Goal: Information Seeking & Learning: Learn about a topic

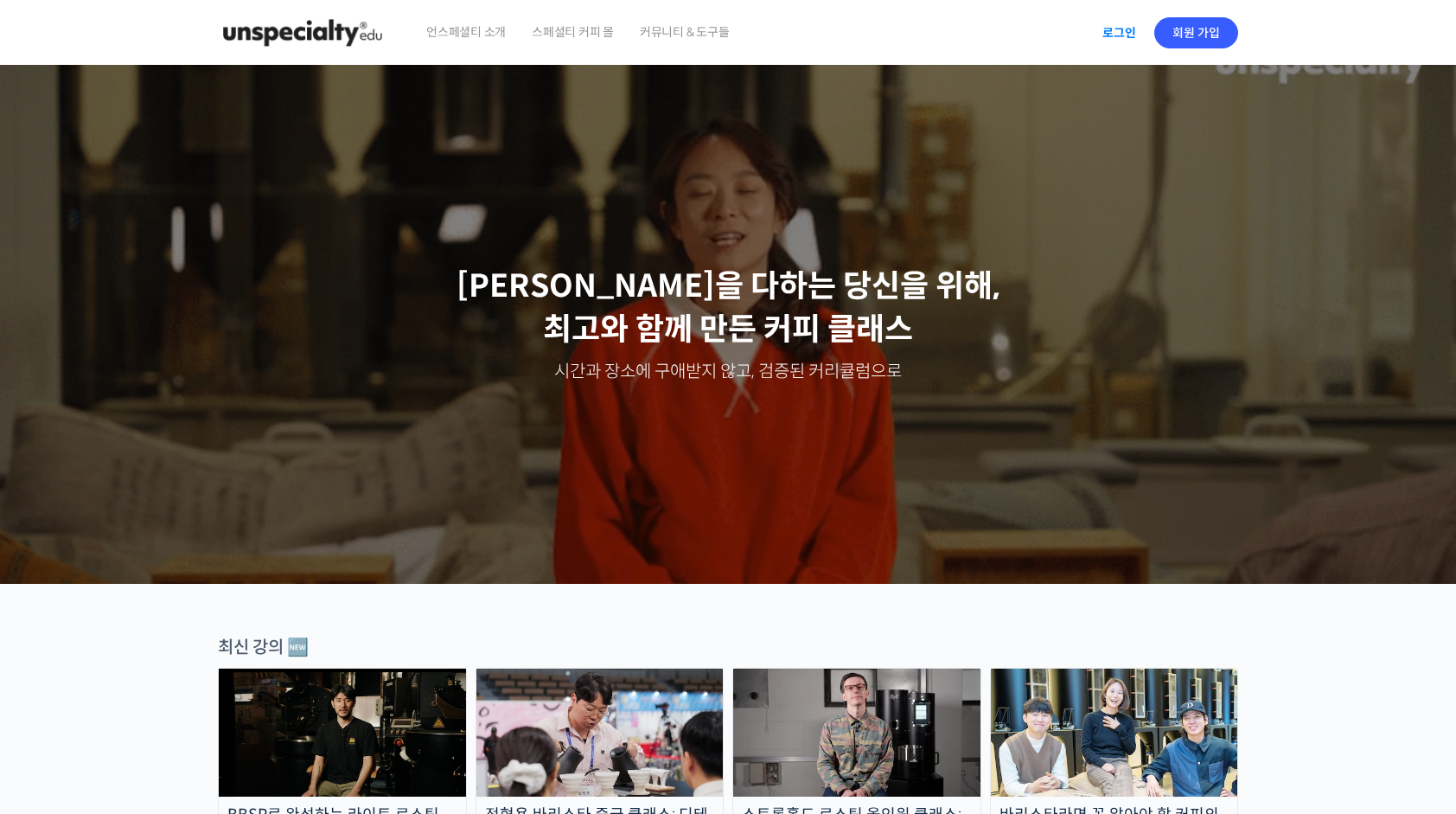
click at [1133, 24] on link "로그인" at bounding box center [1119, 33] width 55 height 40
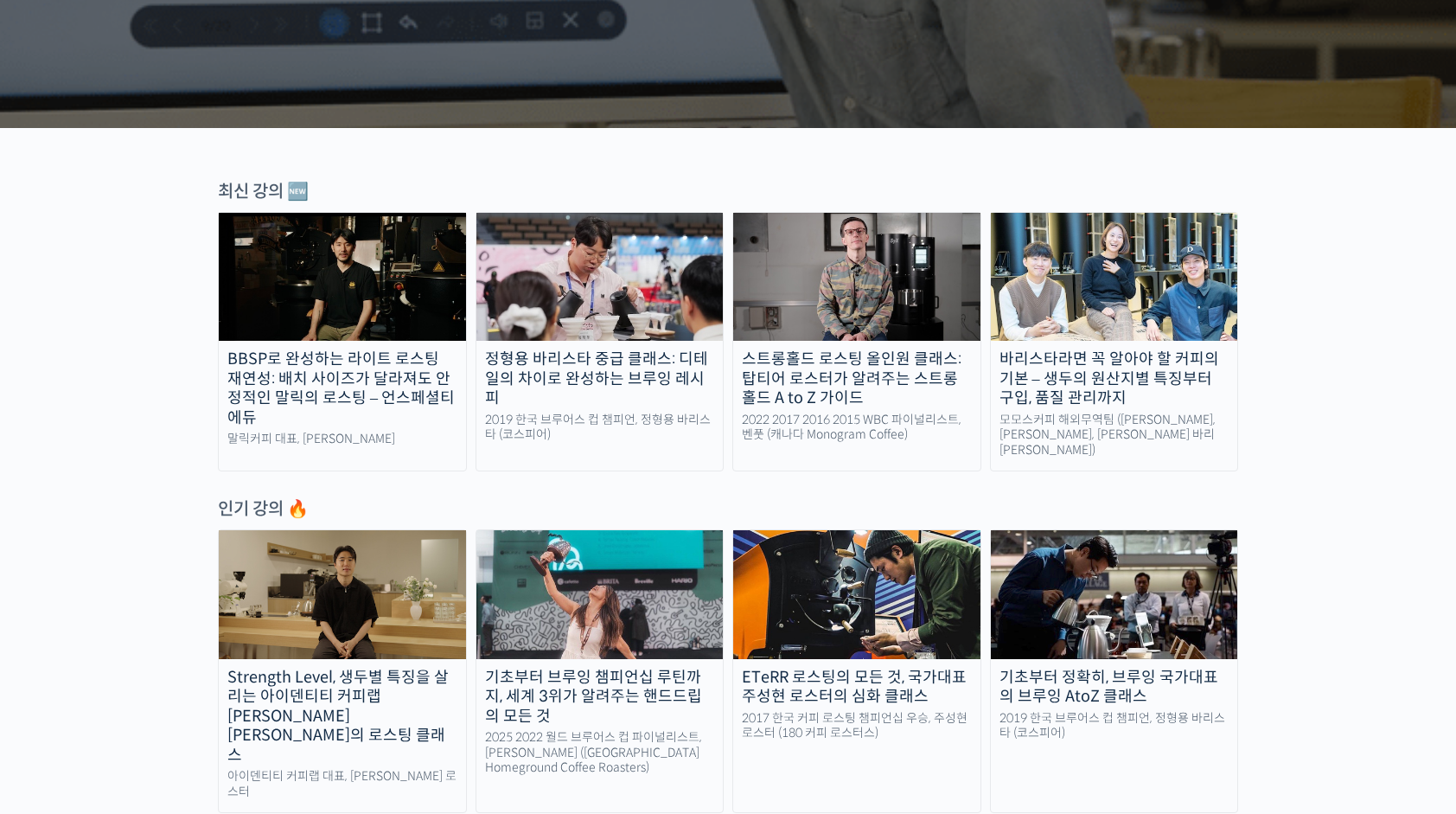
scroll to position [678, 0]
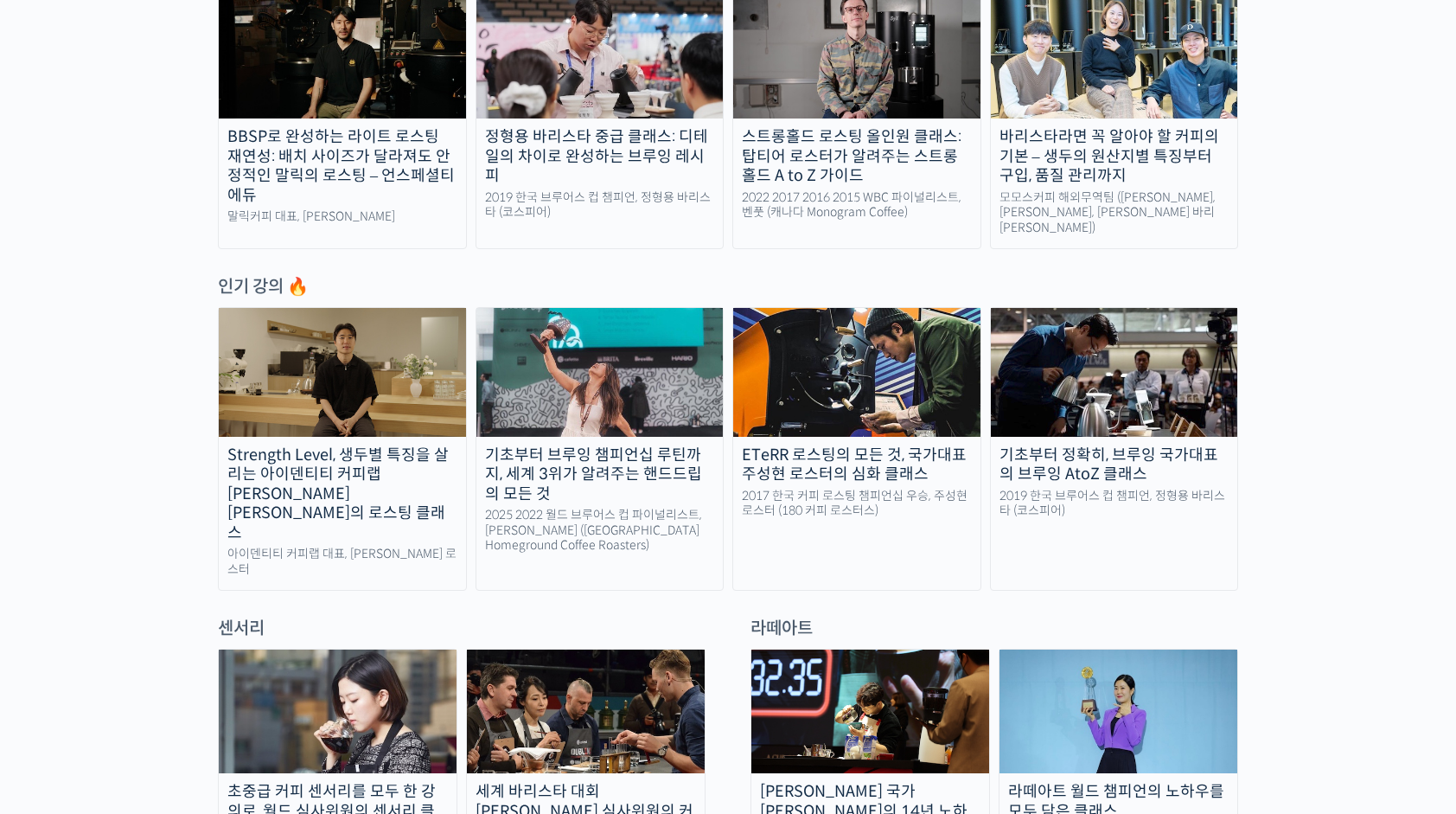
click at [327, 339] on img at bounding box center [343, 372] width 247 height 129
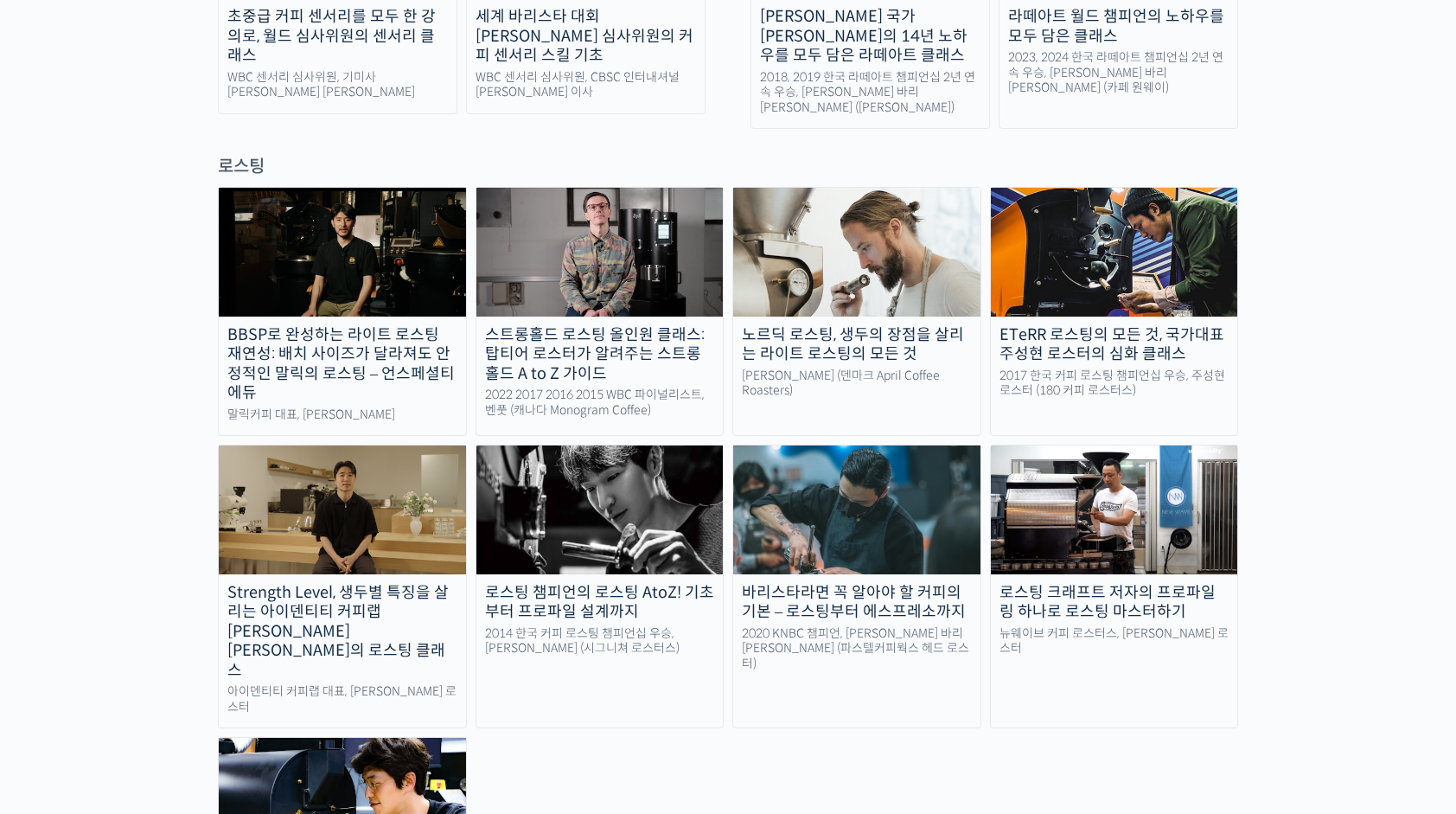
scroll to position [1450, 0]
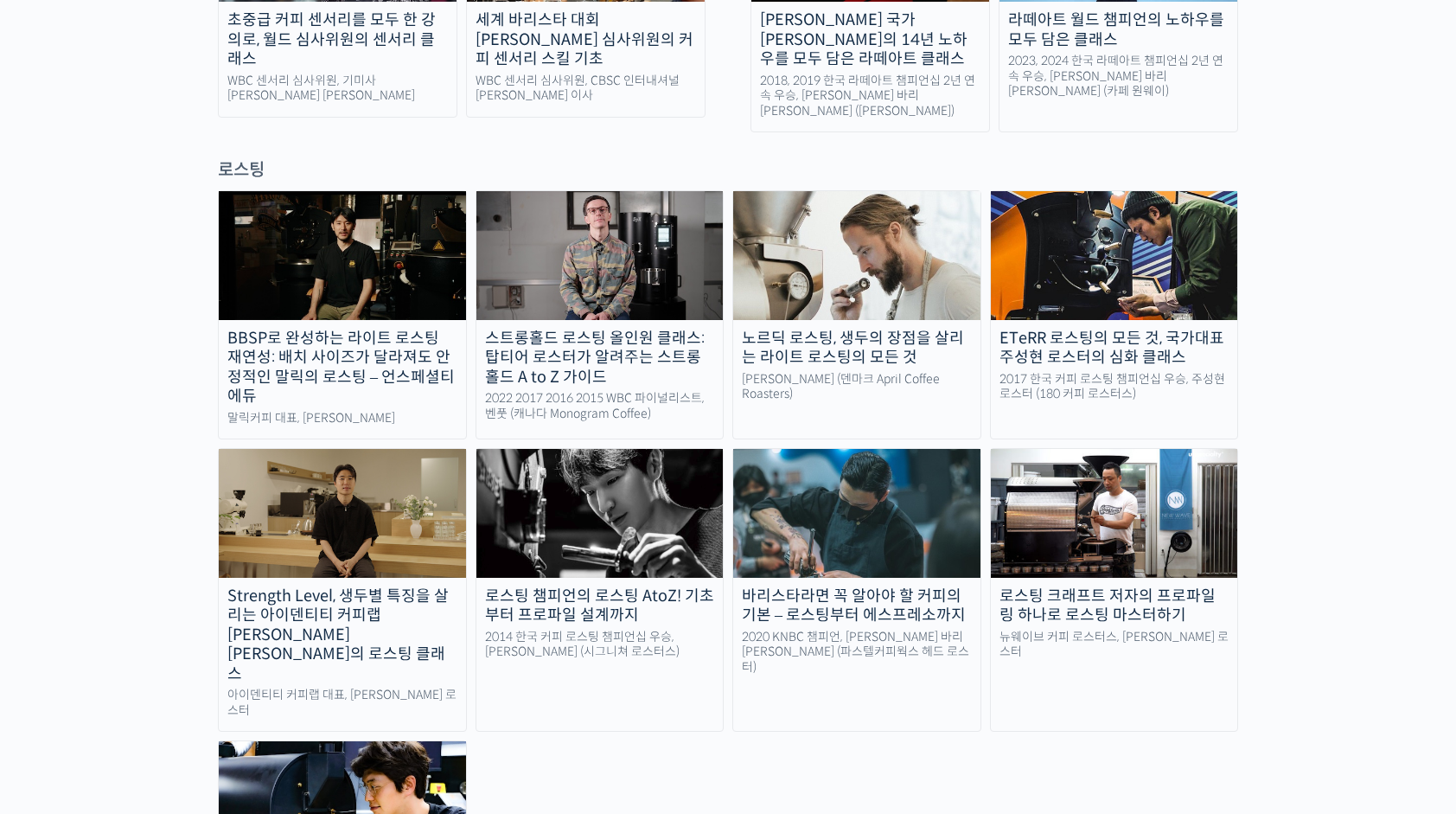
click at [360, 456] on img at bounding box center [343, 513] width 247 height 129
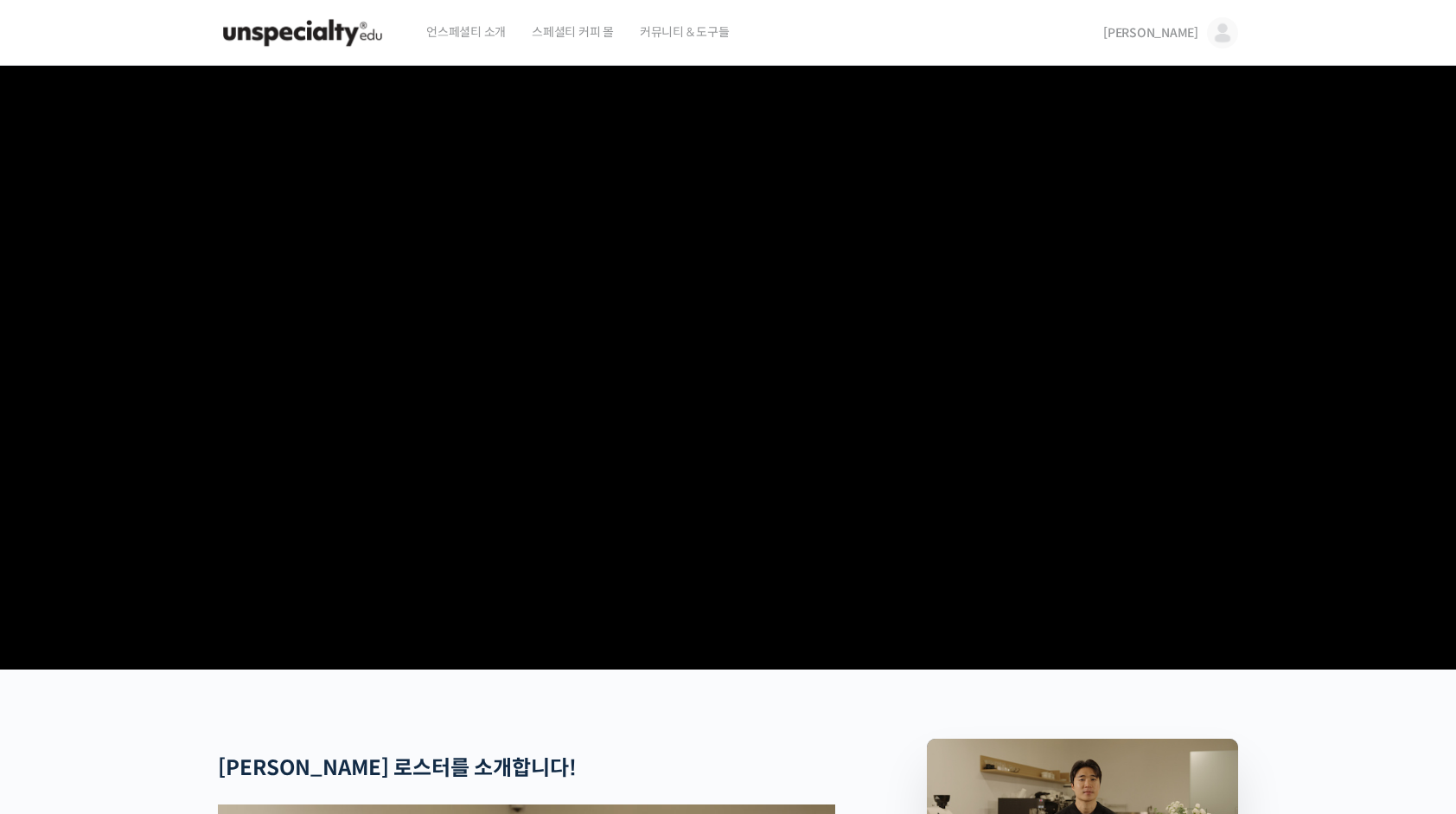
click at [533, 355] on video at bounding box center [728, 364] width 1021 height 597
click at [824, 627] on video at bounding box center [728, 364] width 1021 height 597
click at [829, 500] on video at bounding box center [728, 364] width 1021 height 597
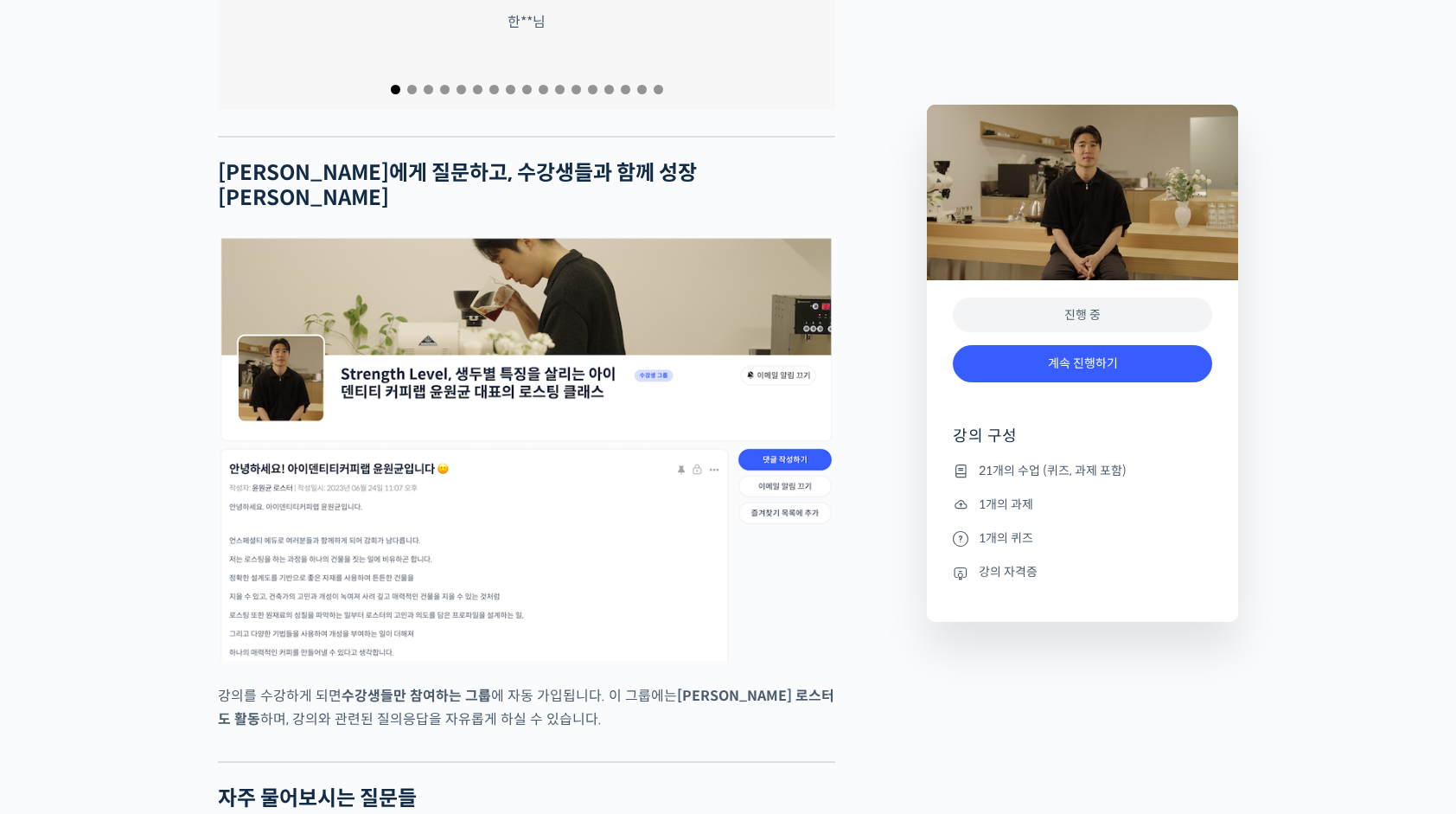
scroll to position [7274, 0]
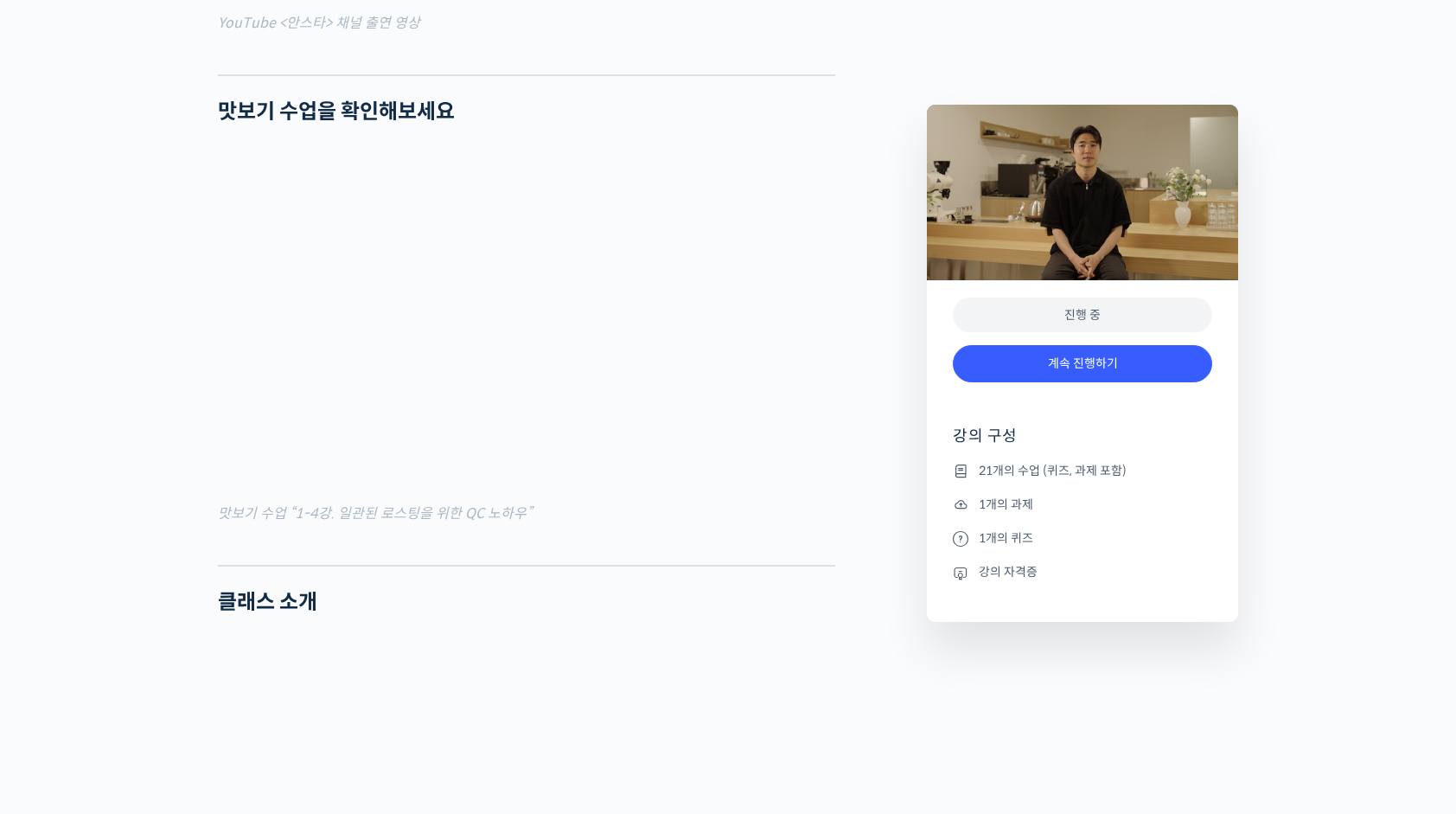
scroll to position [1917, 0]
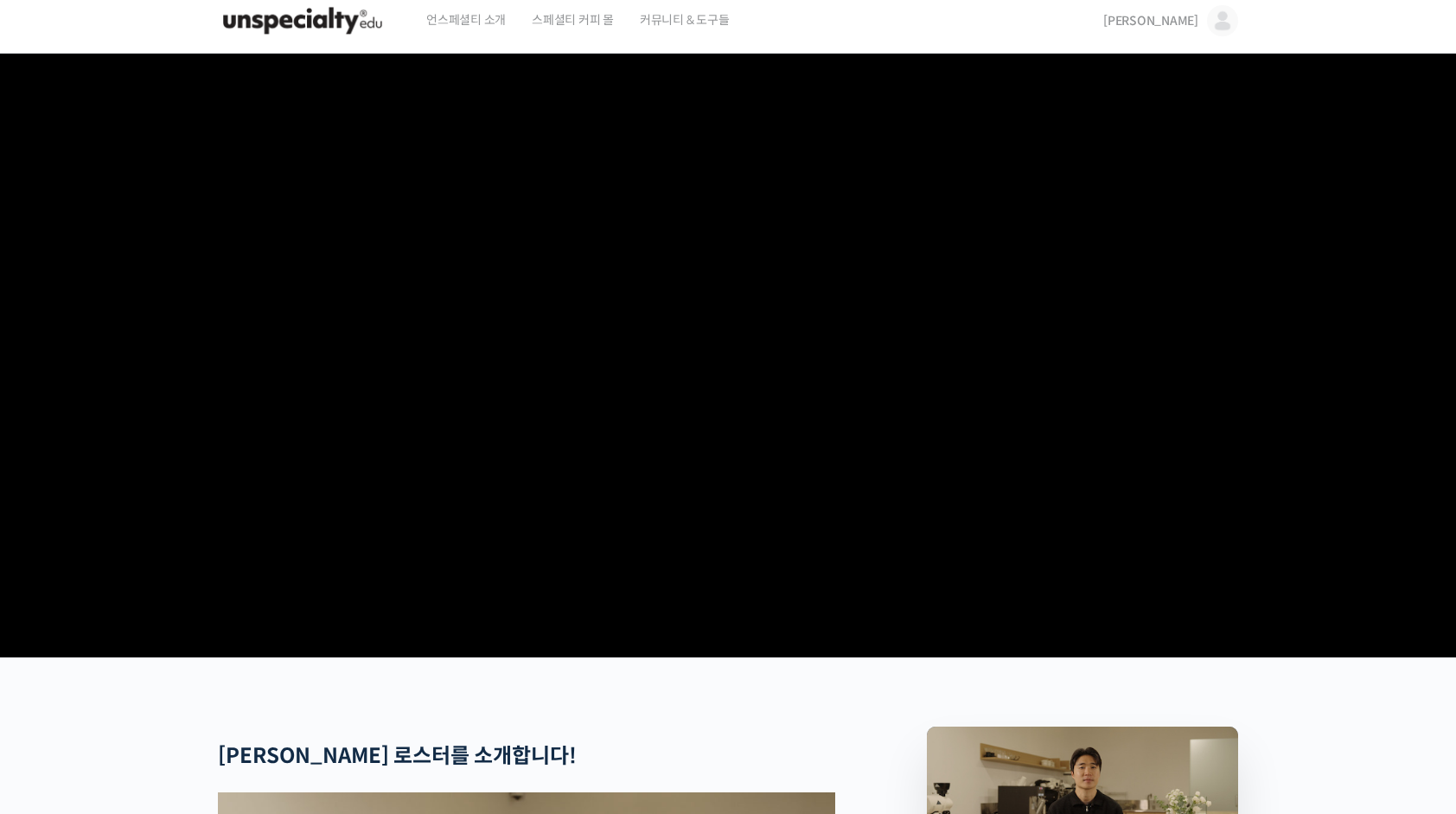
scroll to position [0, 0]
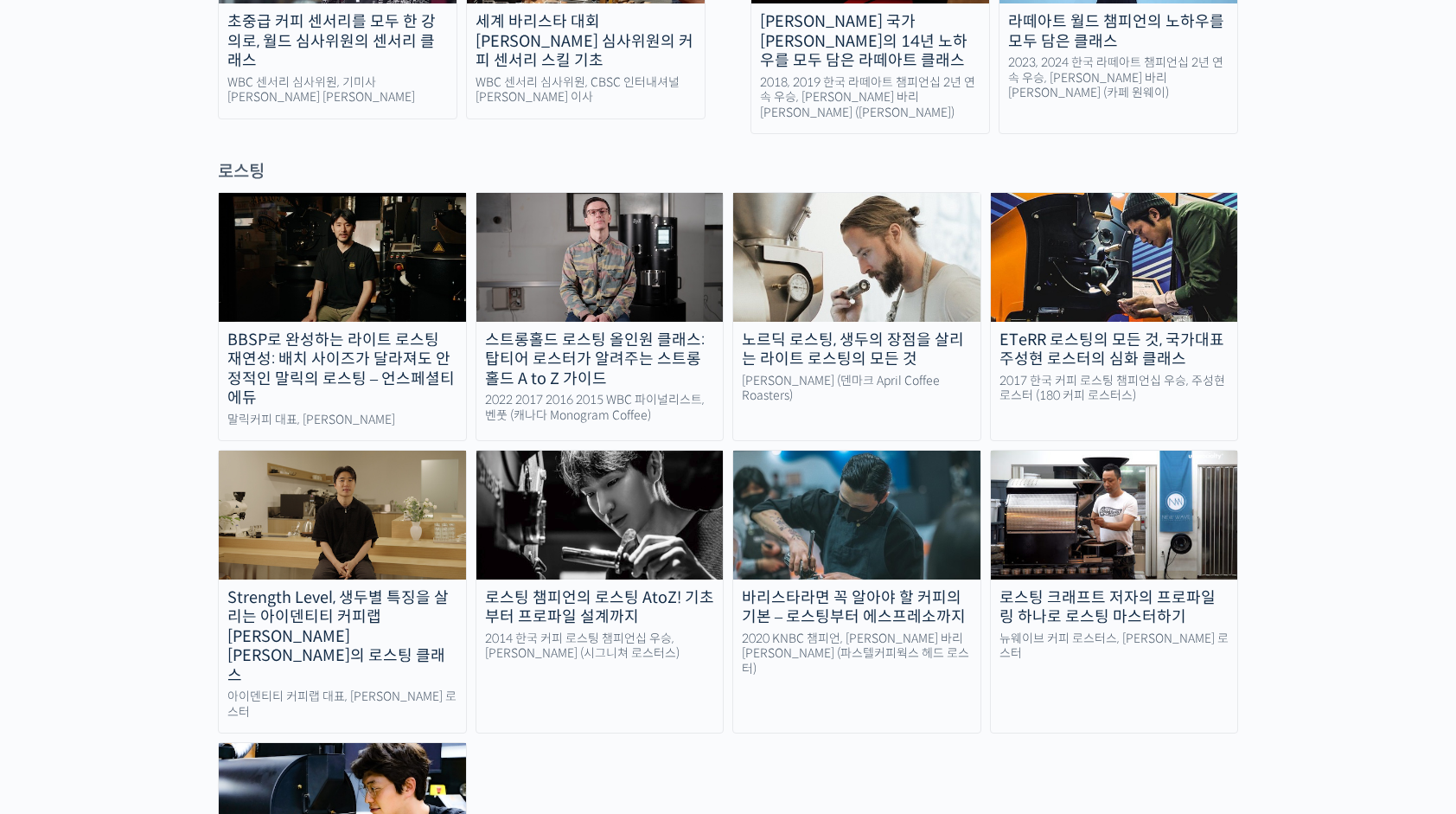
scroll to position [1451, 0]
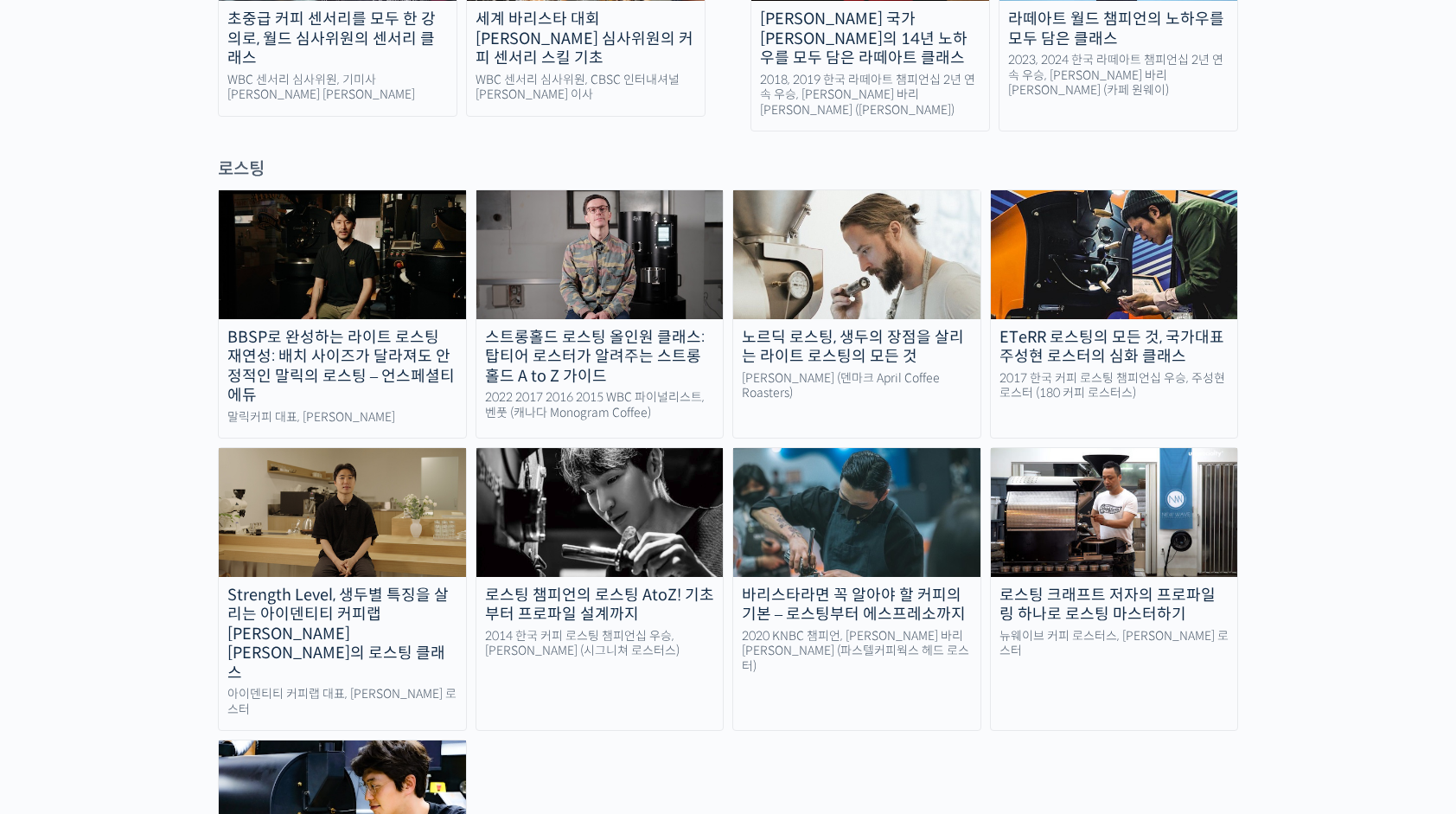
click at [260, 483] on img at bounding box center [343, 512] width 247 height 129
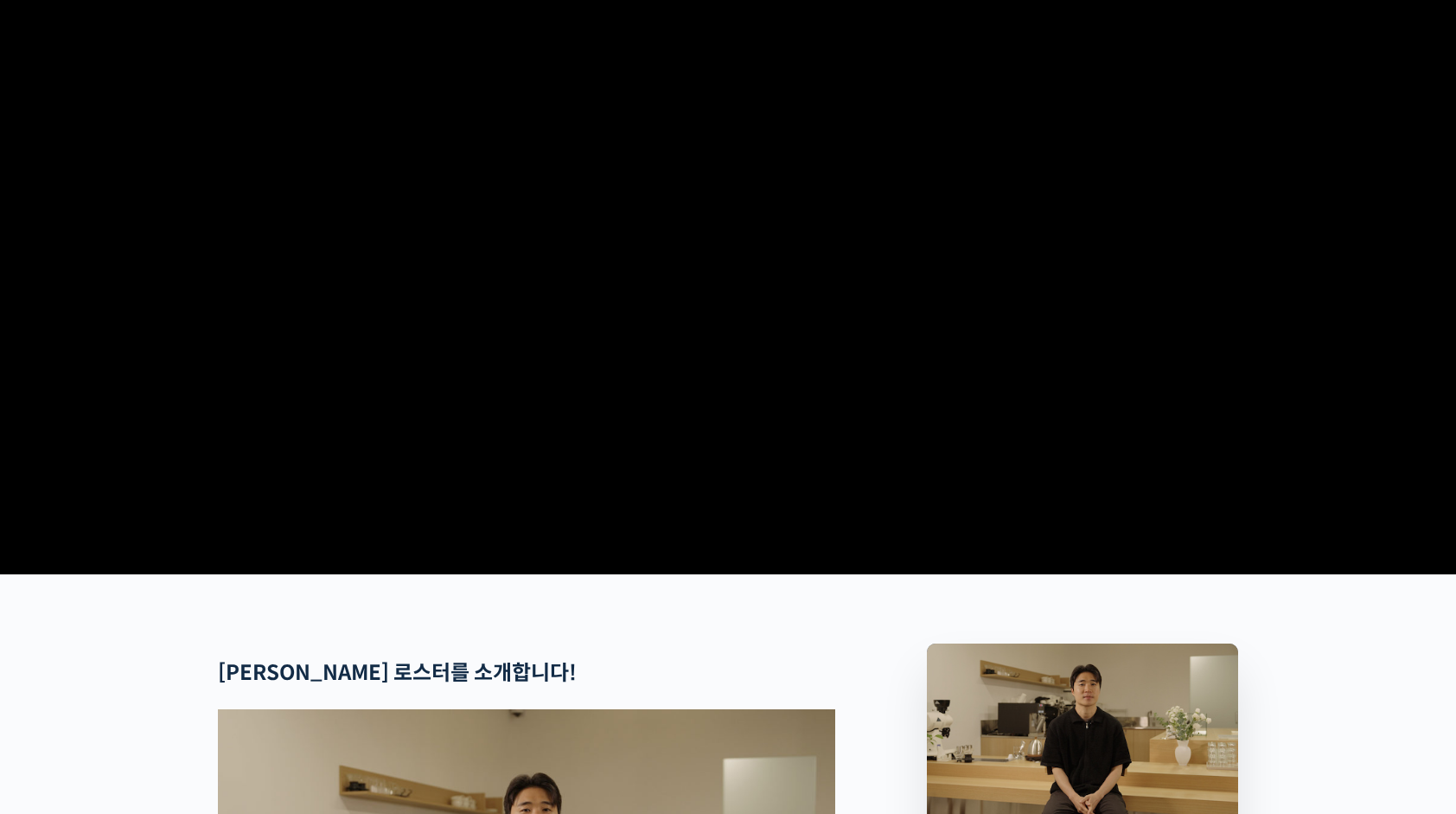
scroll to position [96, 0]
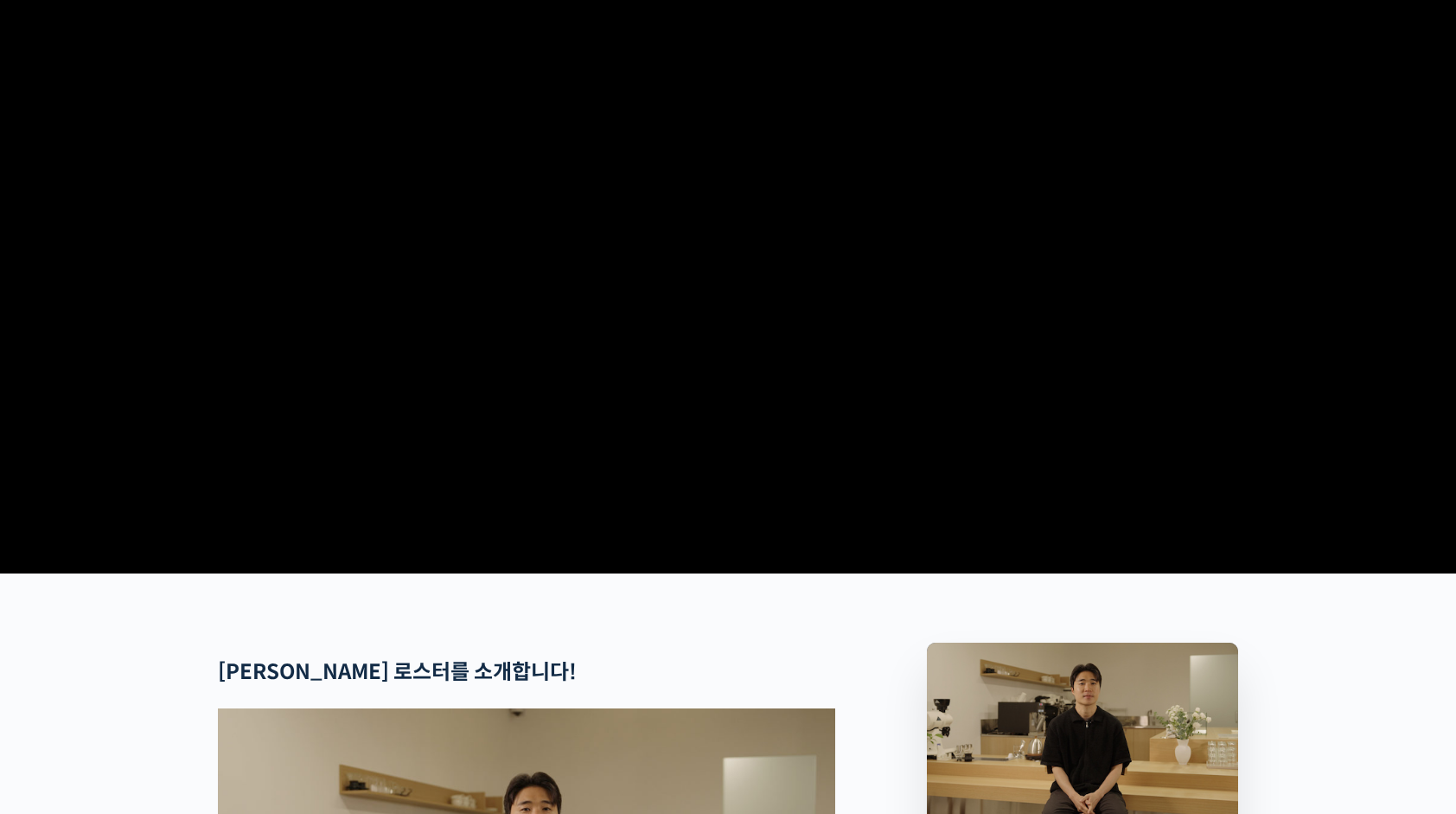
click at [434, 394] on video at bounding box center [728, 268] width 1021 height 597
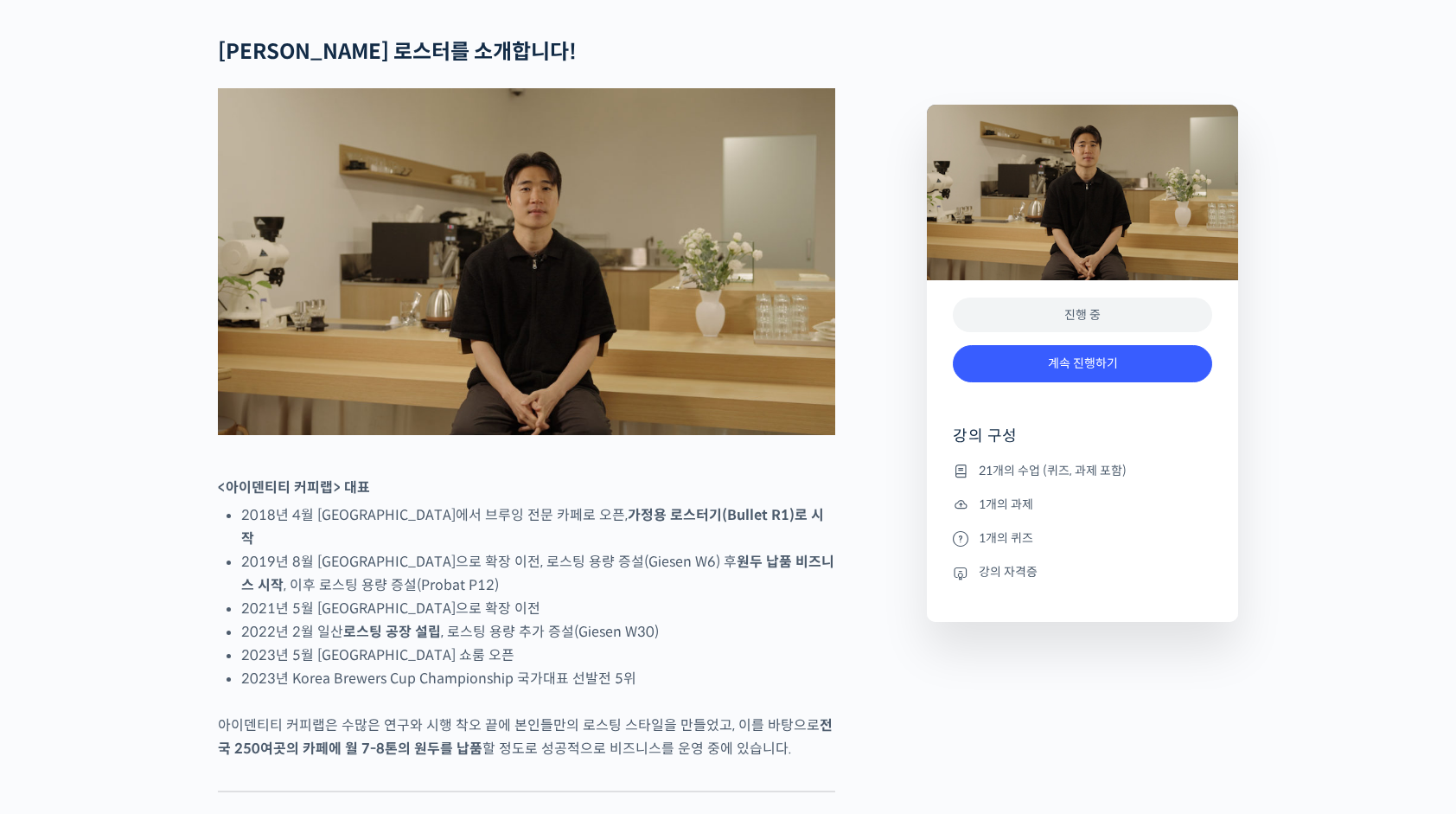
scroll to position [719, 0]
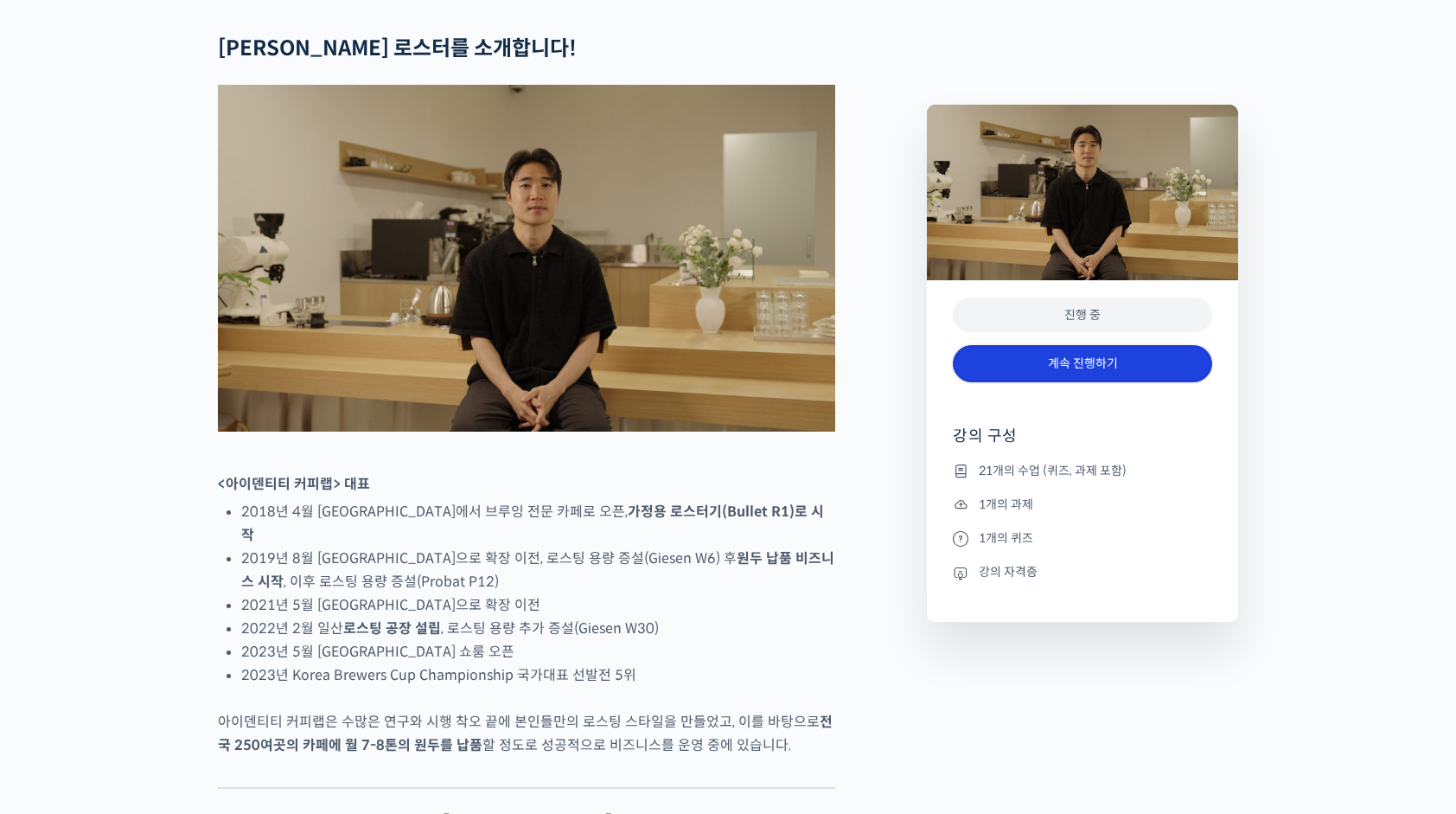
click at [1061, 360] on link "계속 진행하기" at bounding box center [1083, 363] width 260 height 37
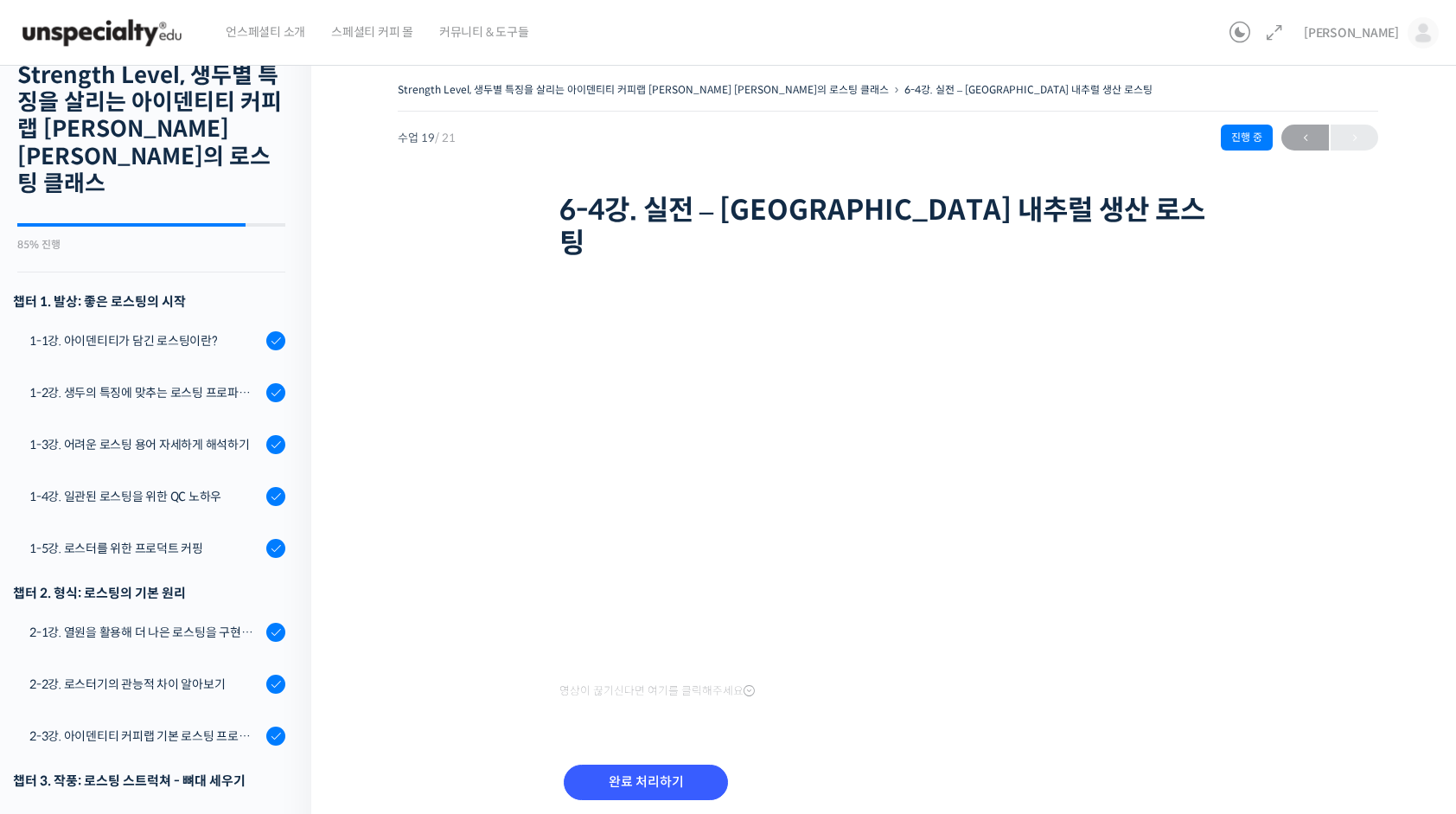
scroll to position [49, 0]
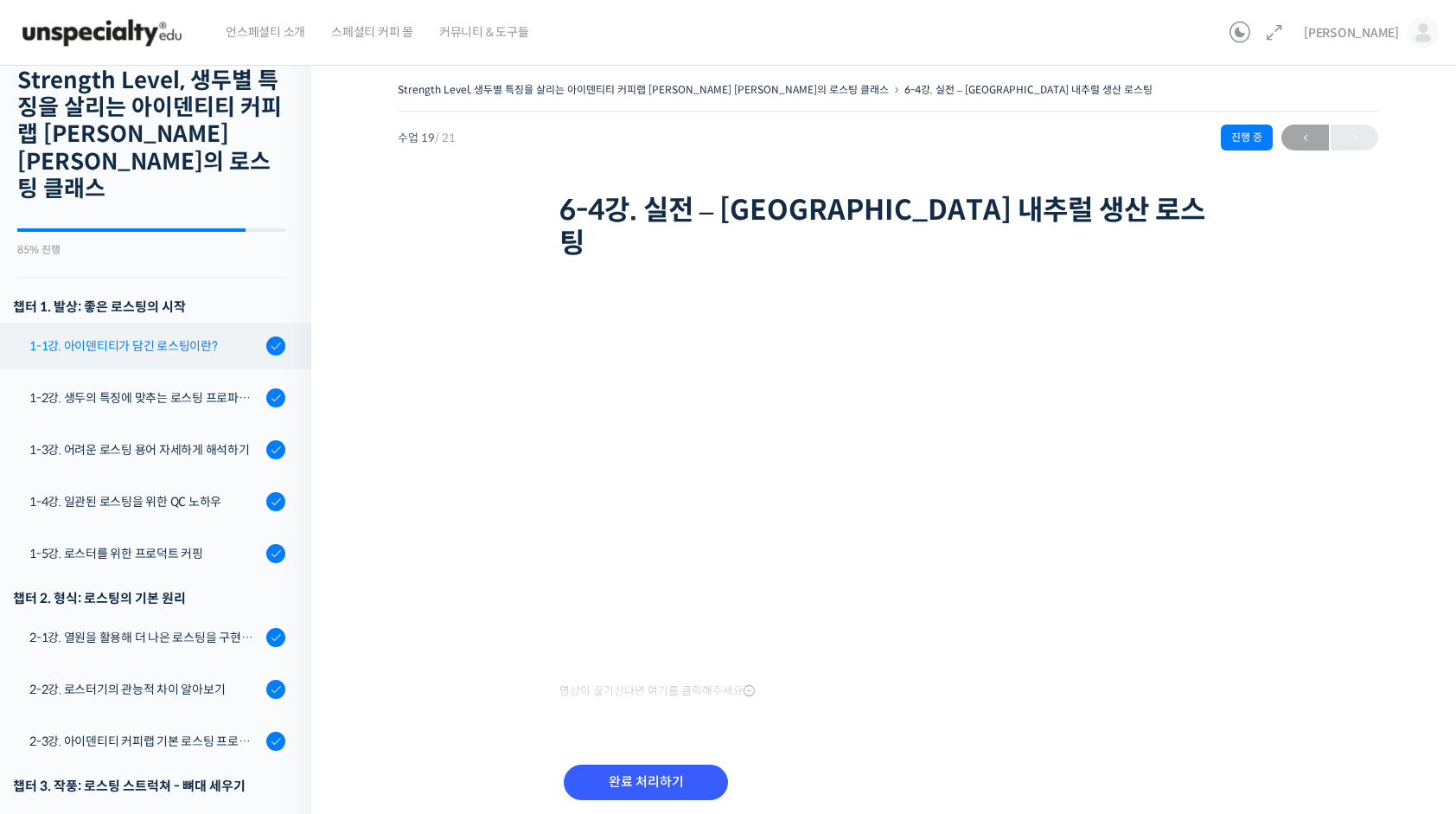
click at [136, 337] on div "1-1강. 아이덴티티가 담긴 로스팅이란?" at bounding box center [145, 346] width 232 height 19
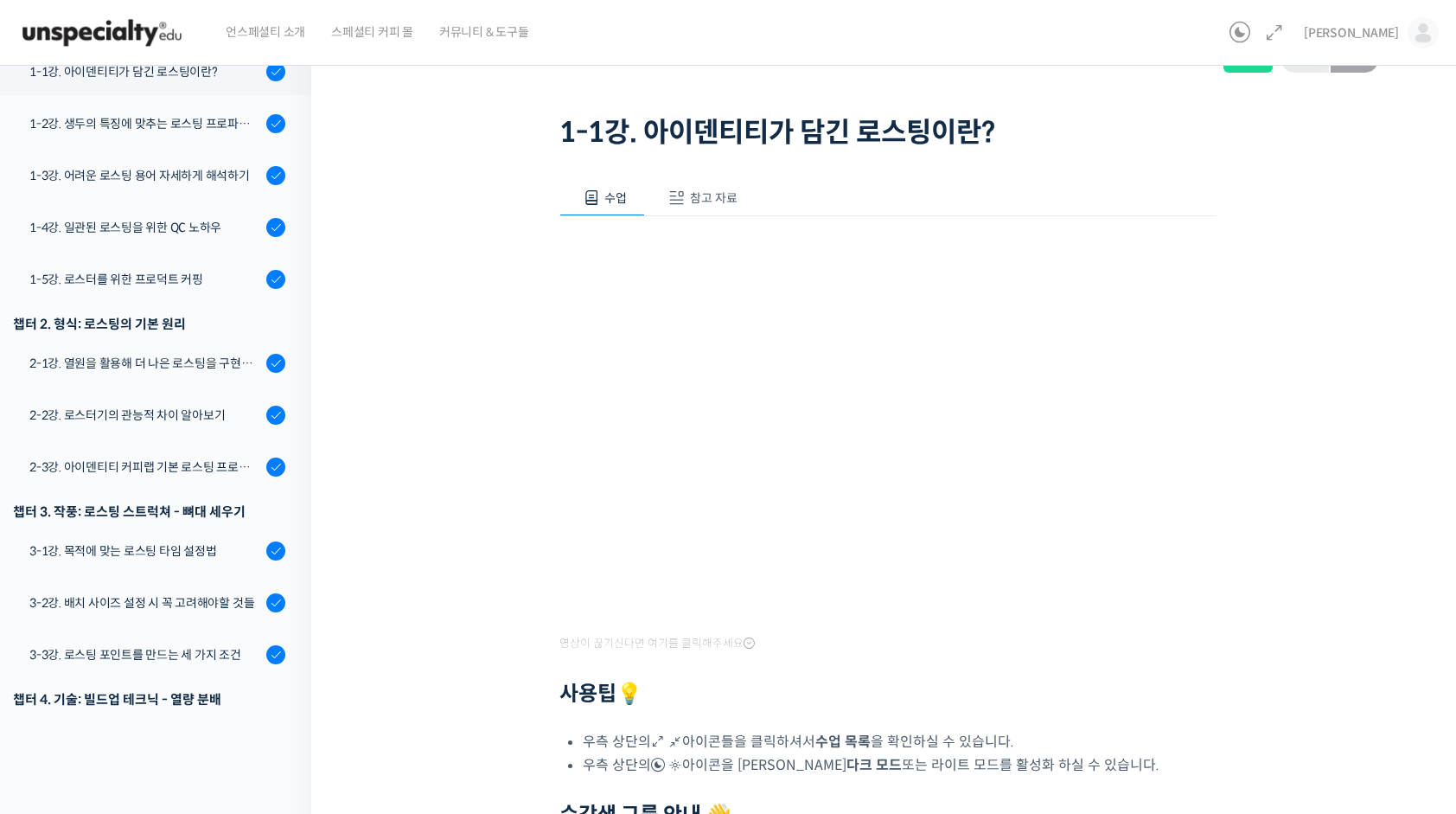
scroll to position [75, 0]
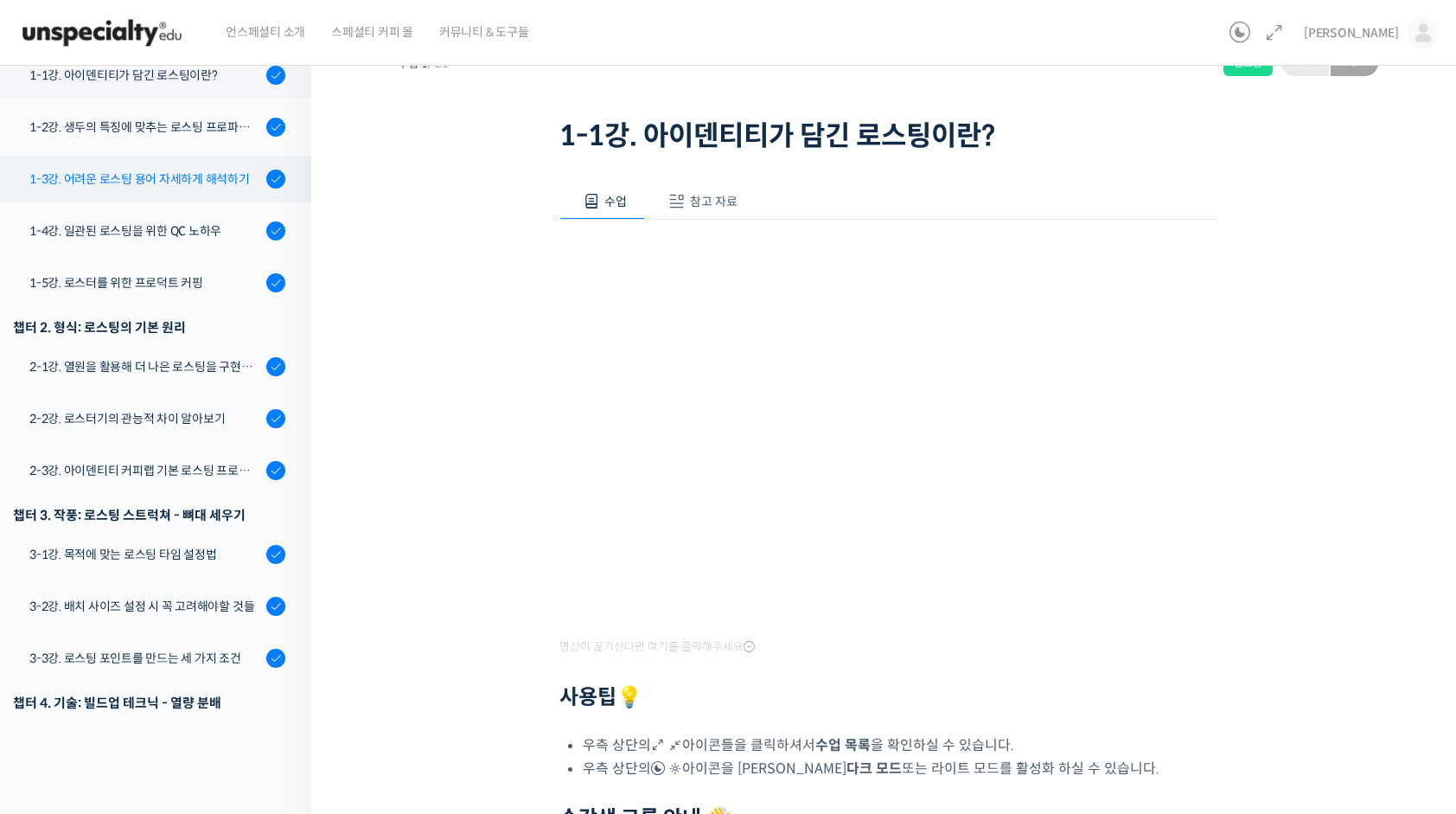
click at [165, 169] on div "1-3강. 어려운 로스팅 용어 자세하게 해석하기" at bounding box center [145, 178] width 232 height 19
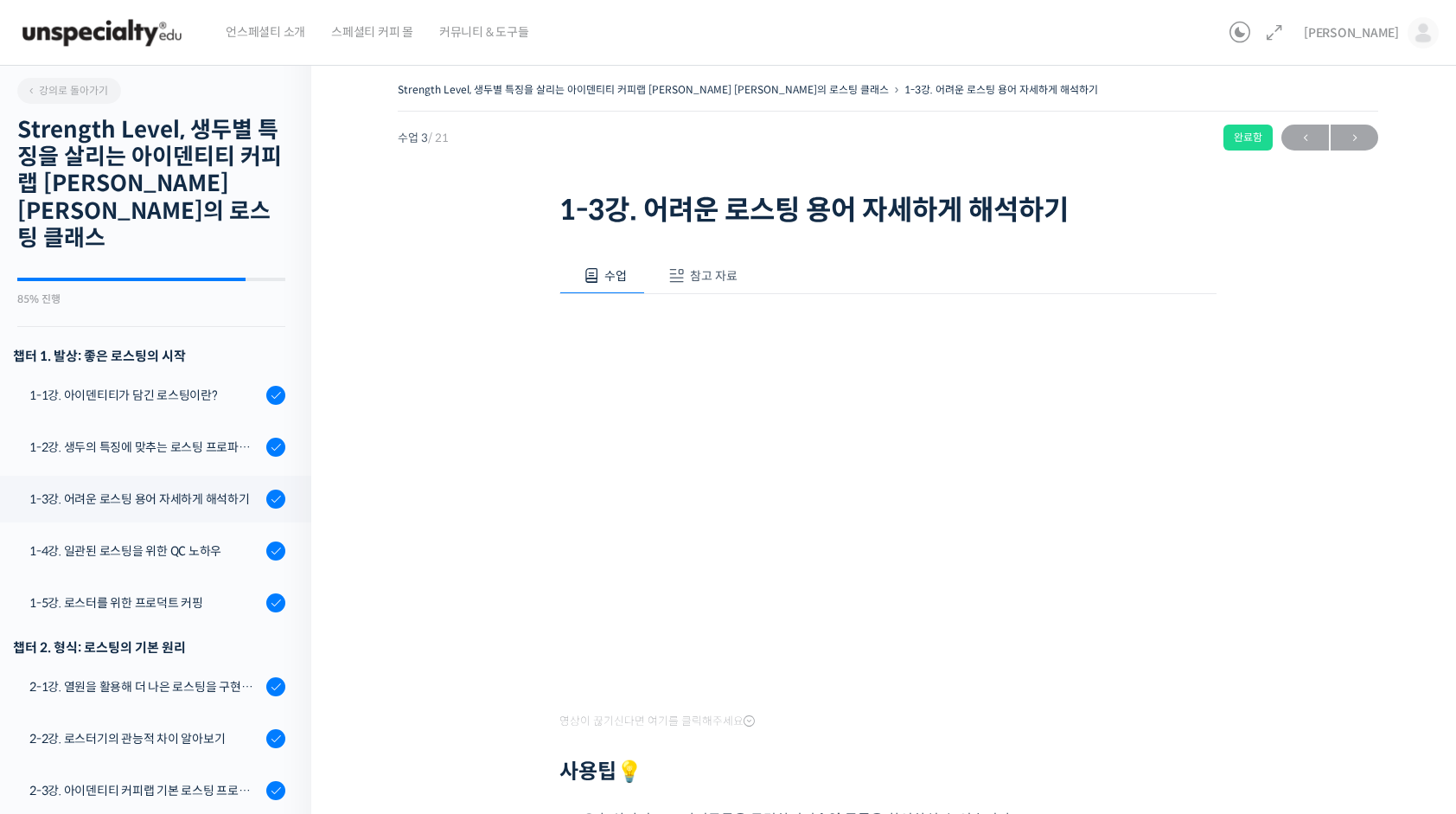
scroll to position [383, 0]
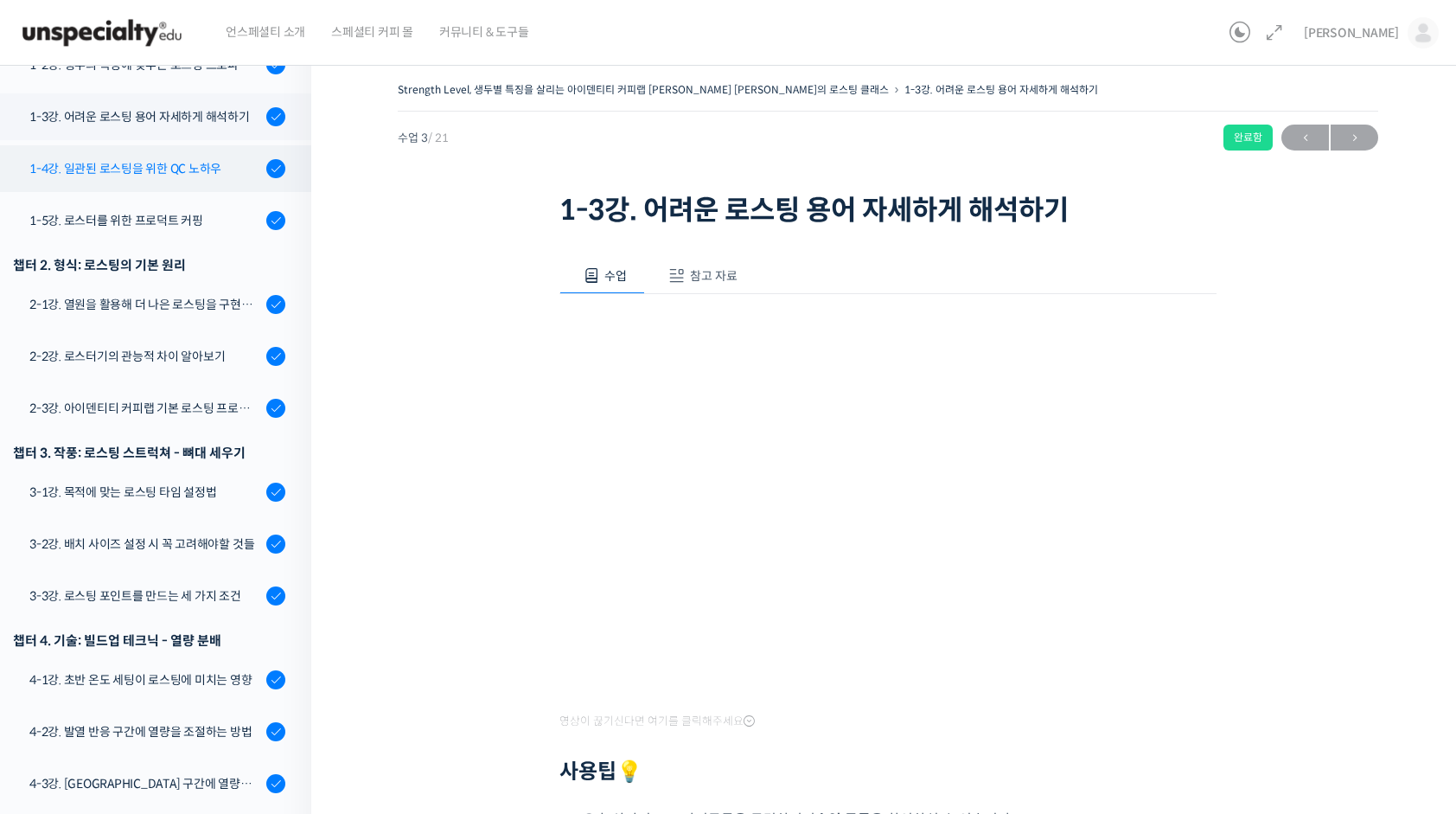
click at [107, 152] on link "1-4강. 일관된 로스팅을 위한 QC 노하우" at bounding box center [150, 168] width 320 height 47
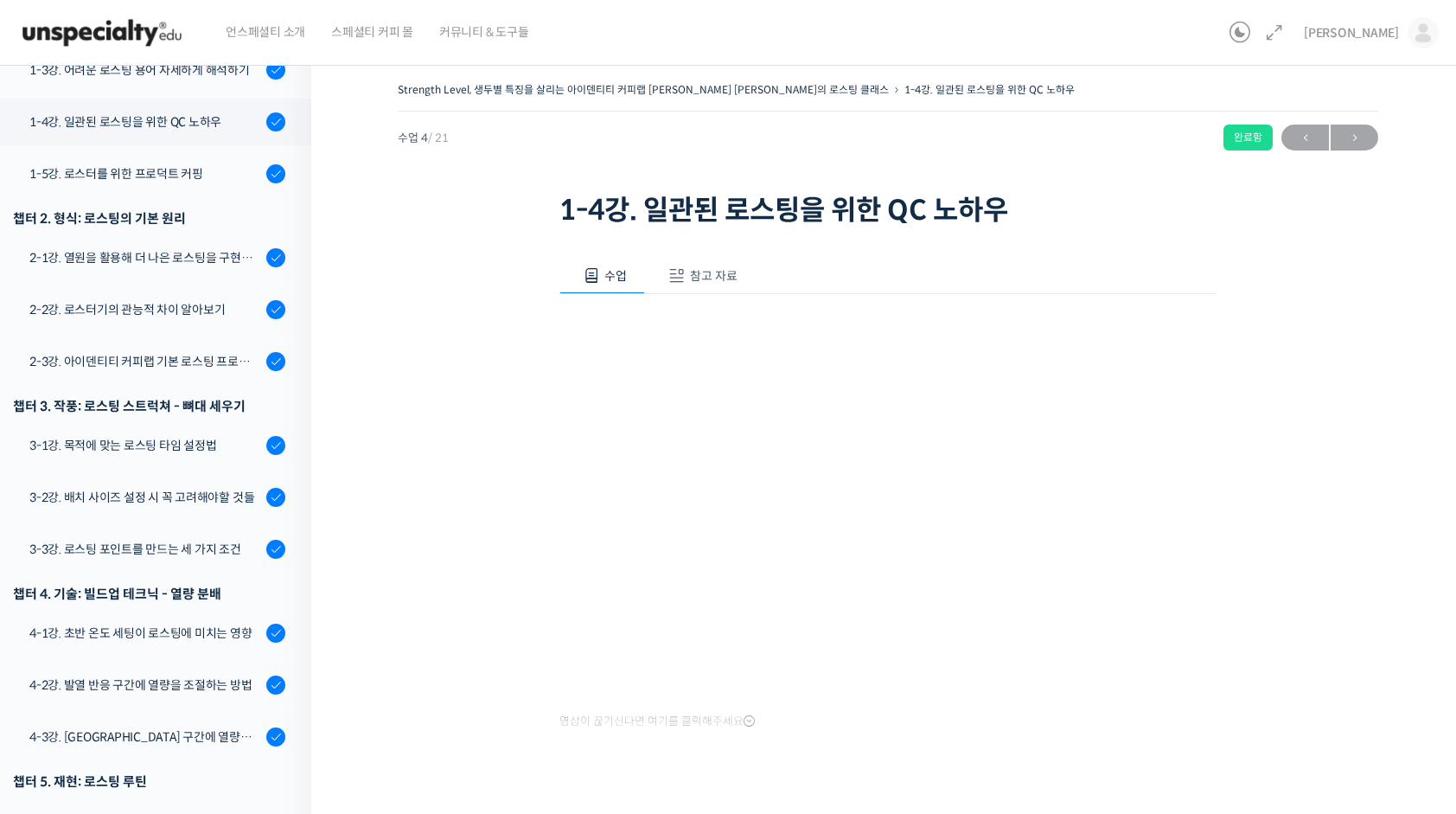
scroll to position [434, 0]
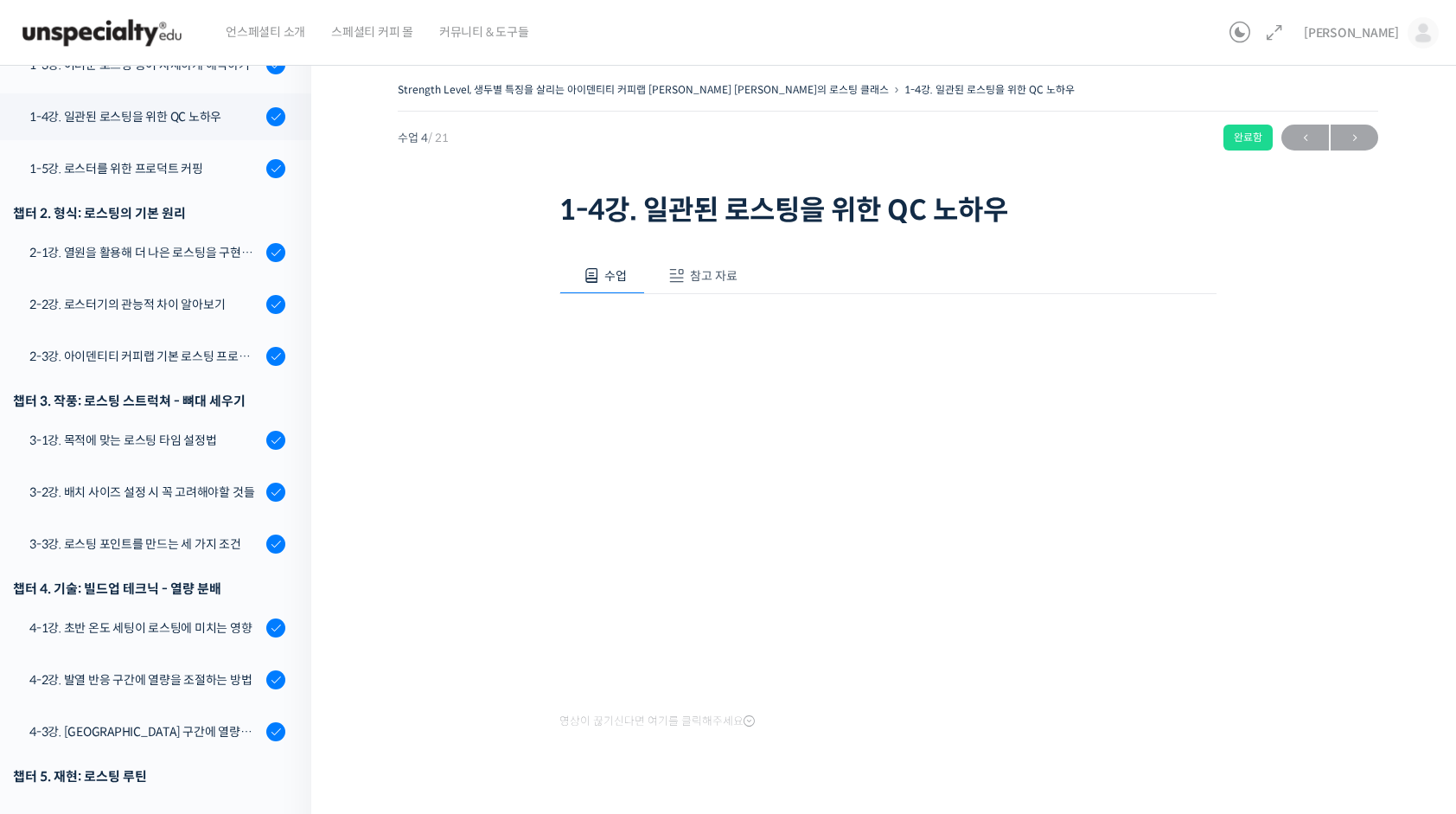
click at [1057, 748] on div "수업 참고 자료 영상이 끊기[DEMOGRAPHIC_DATA]를 클릭해주세요 PPT 수업 자료 (클릭하시면 새 창에서 열립니다)" at bounding box center [888, 523] width 657 height 582
